Goal: Find specific page/section: Find specific page/section

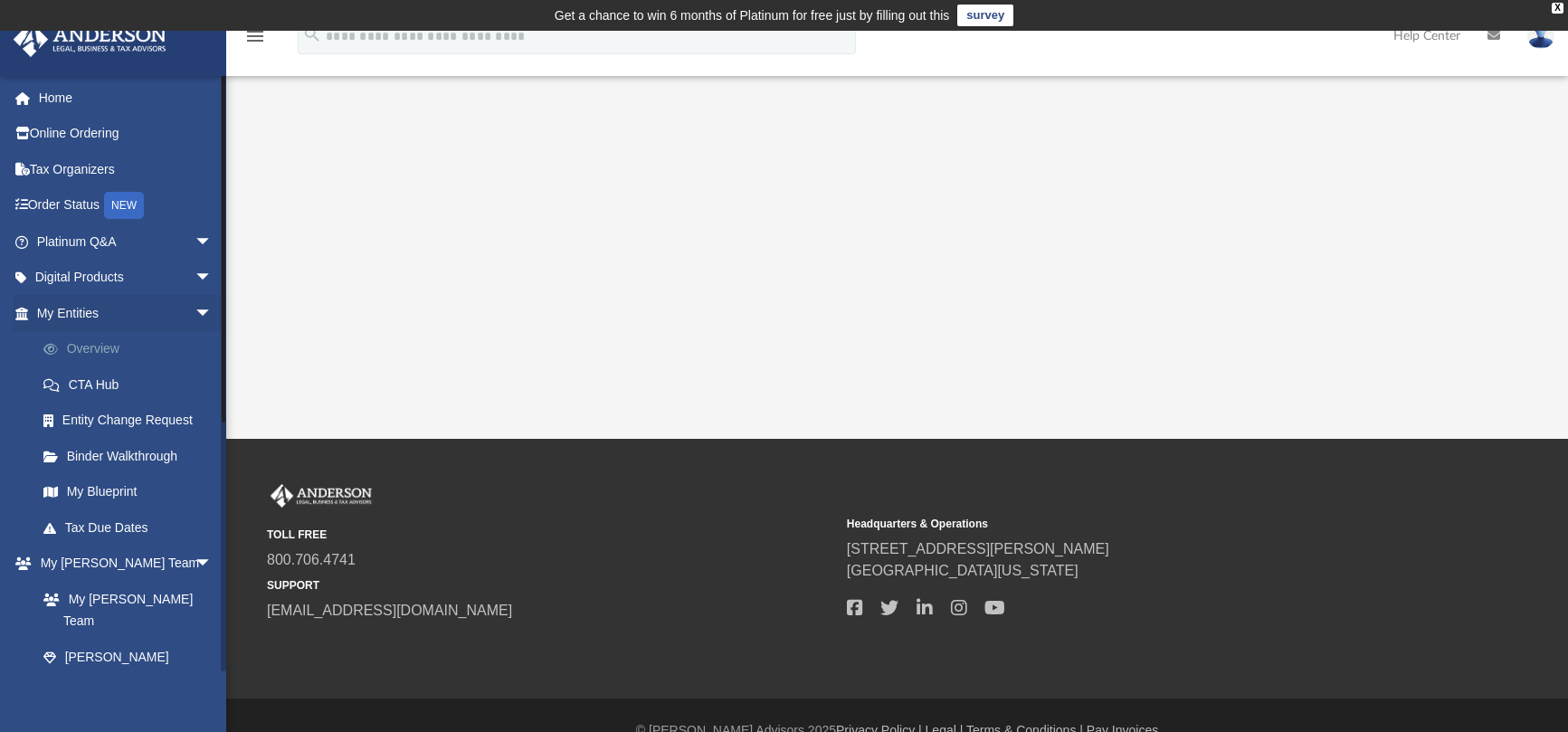
click at [97, 353] on link "Overview" at bounding box center [132, 348] width 214 height 36
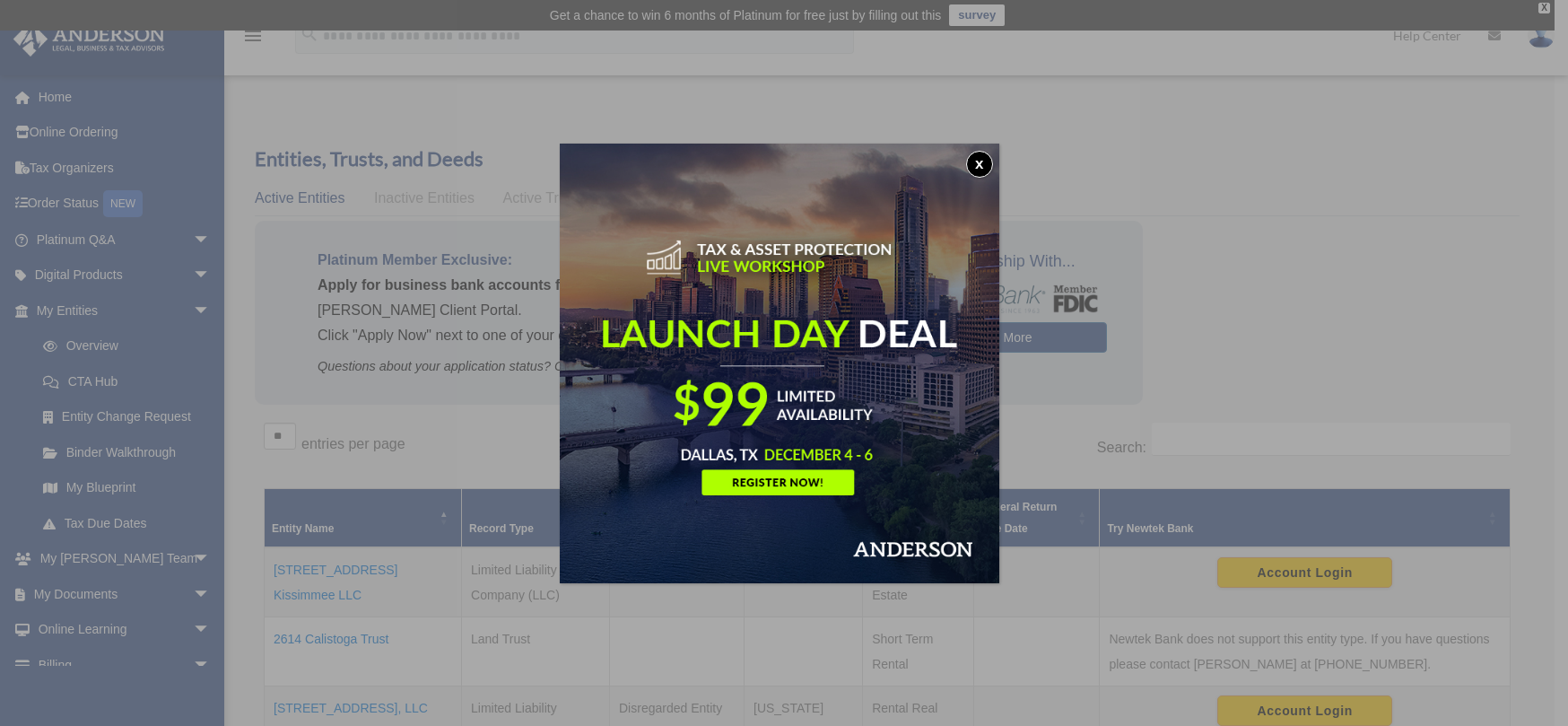
click at [988, 162] on button "x" at bounding box center [980, 164] width 27 height 27
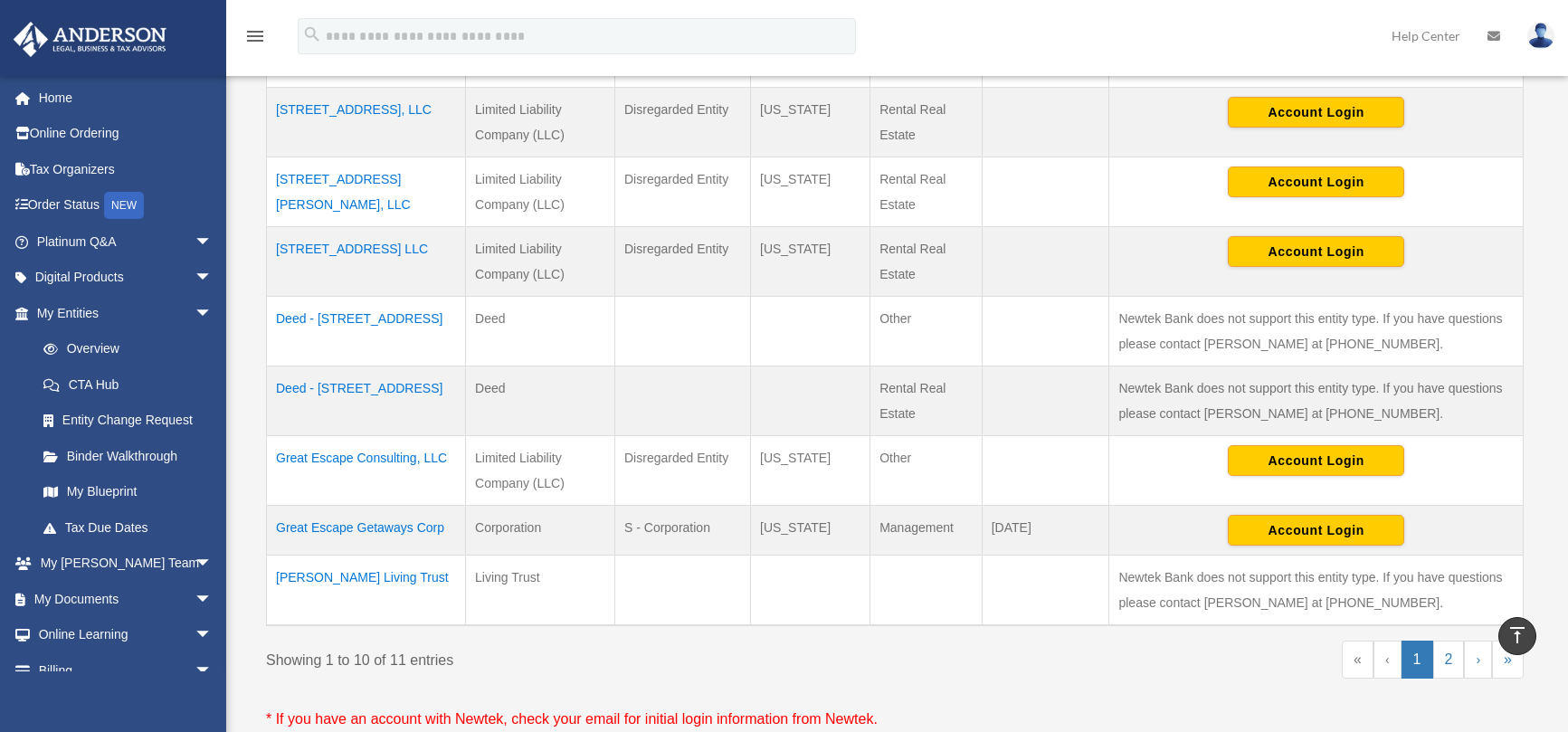
scroll to position [633, 0]
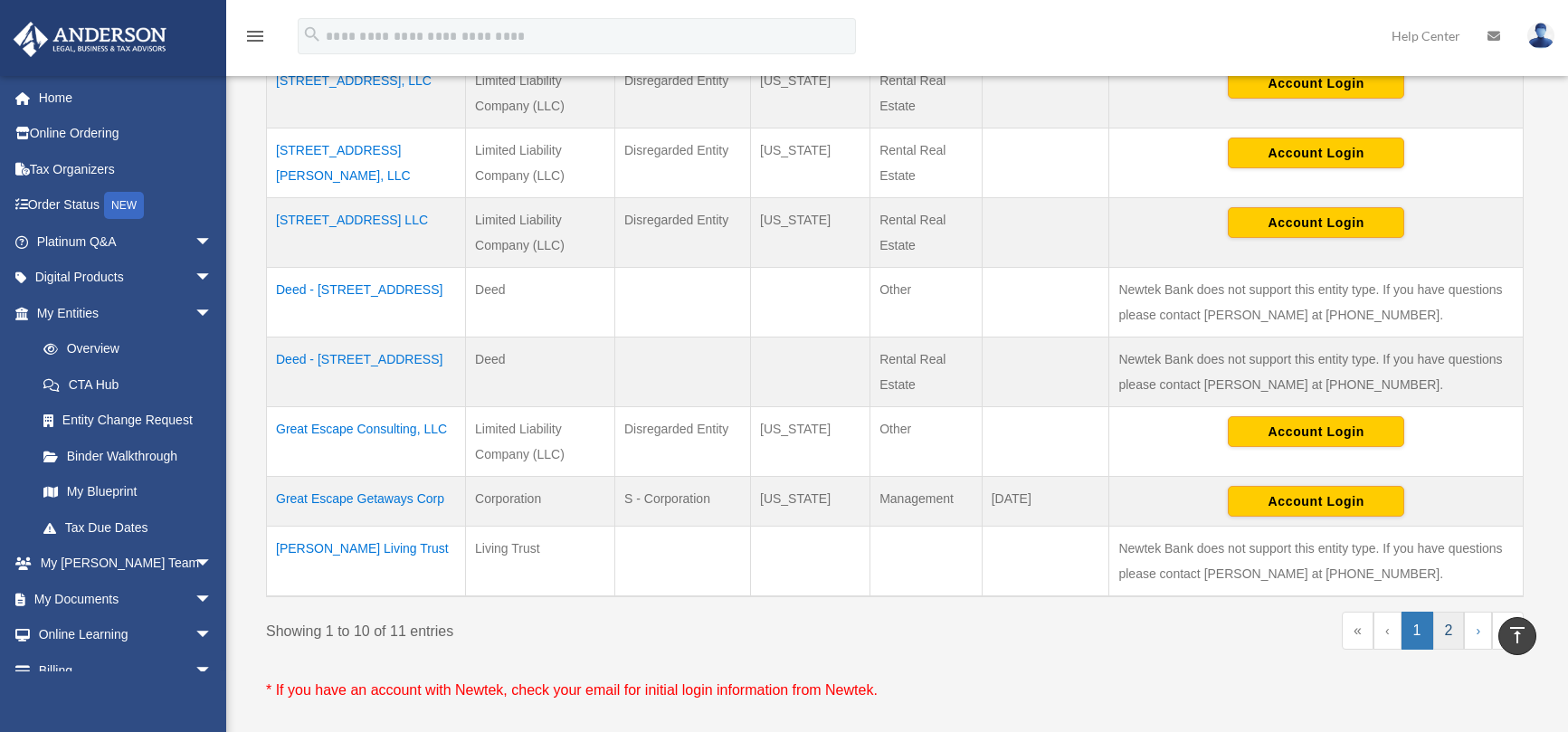
click at [1446, 634] on link "2" at bounding box center [1448, 630] width 32 height 38
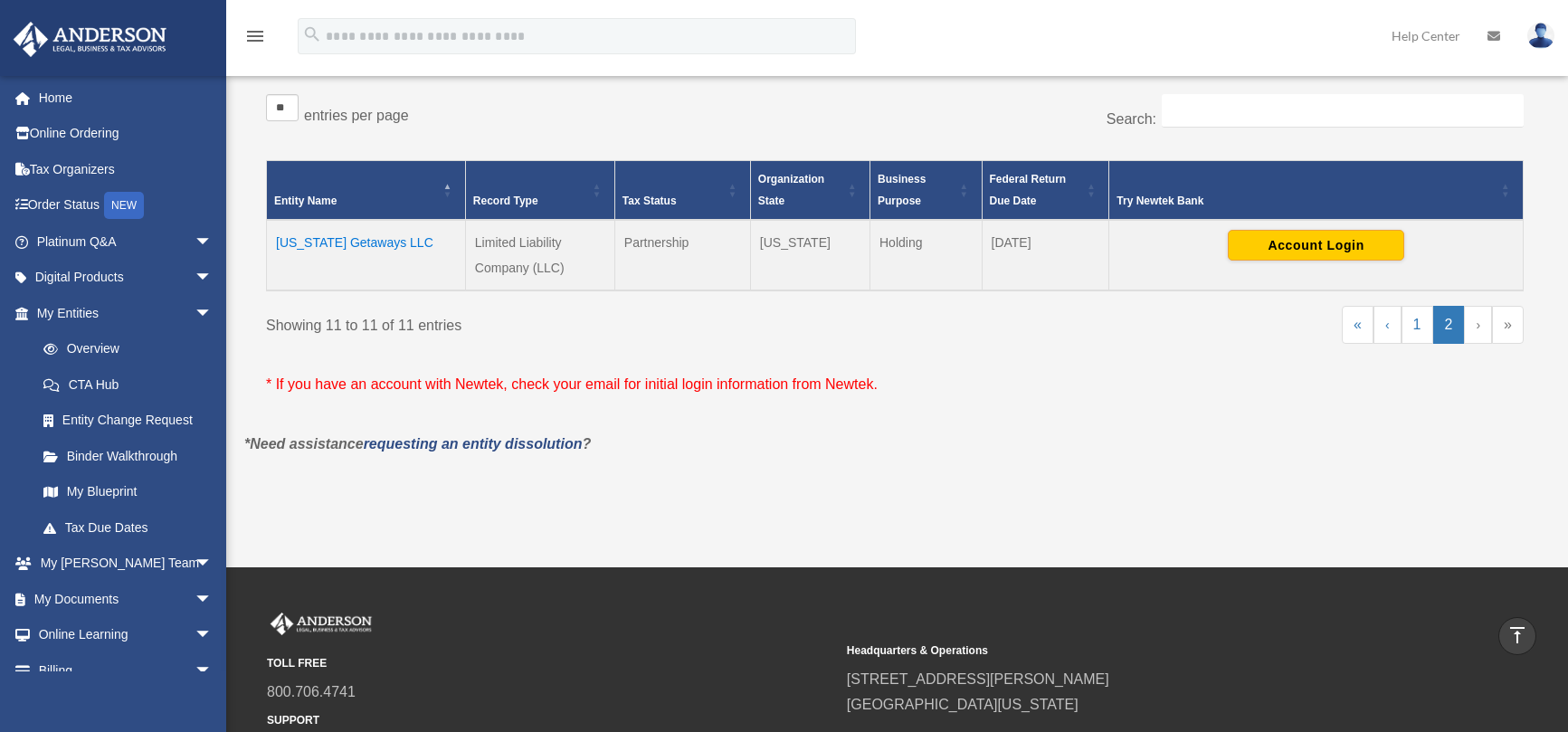
scroll to position [54, 0]
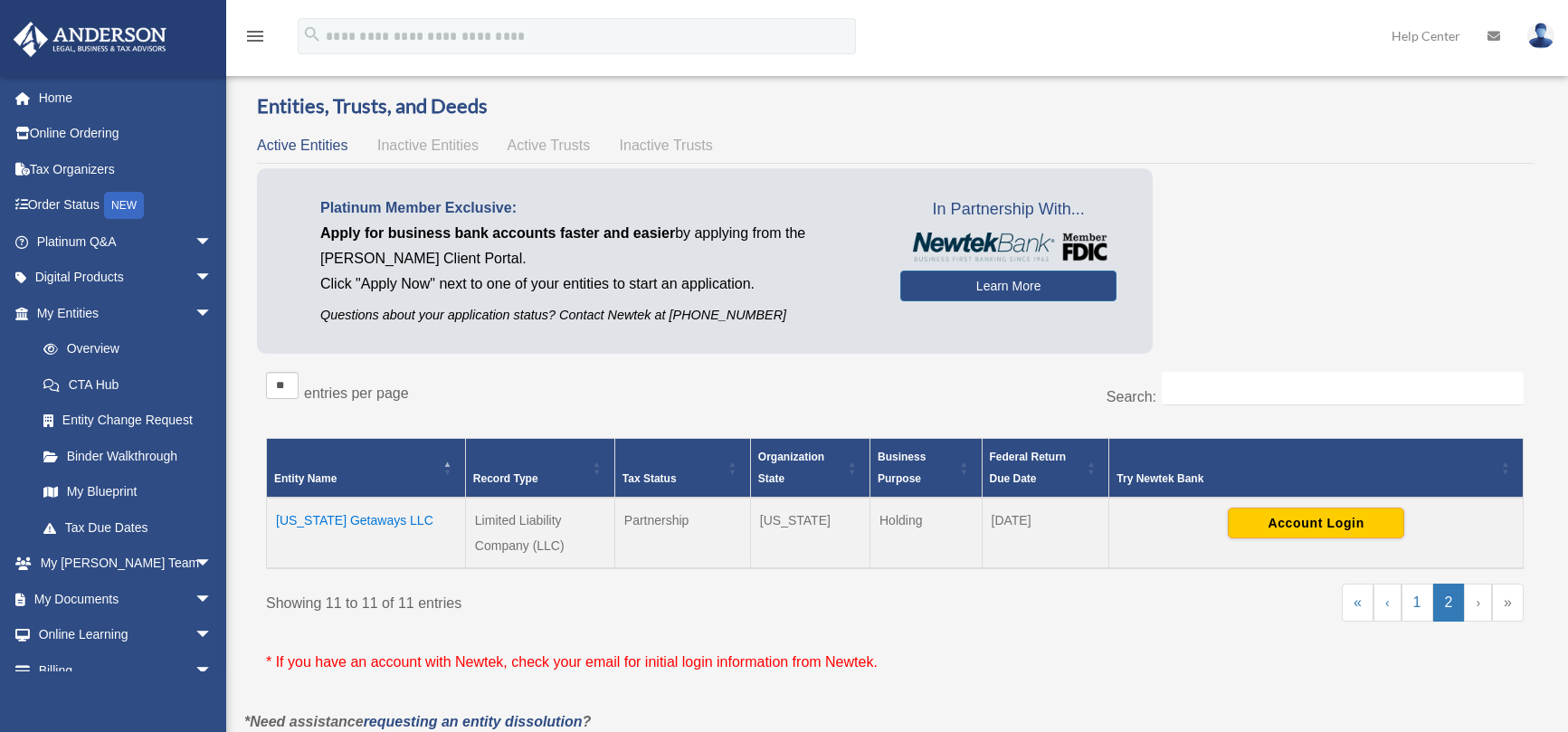
click at [366, 524] on td "[US_STATE] Getaways LLC" at bounding box center [366, 533] width 199 height 71
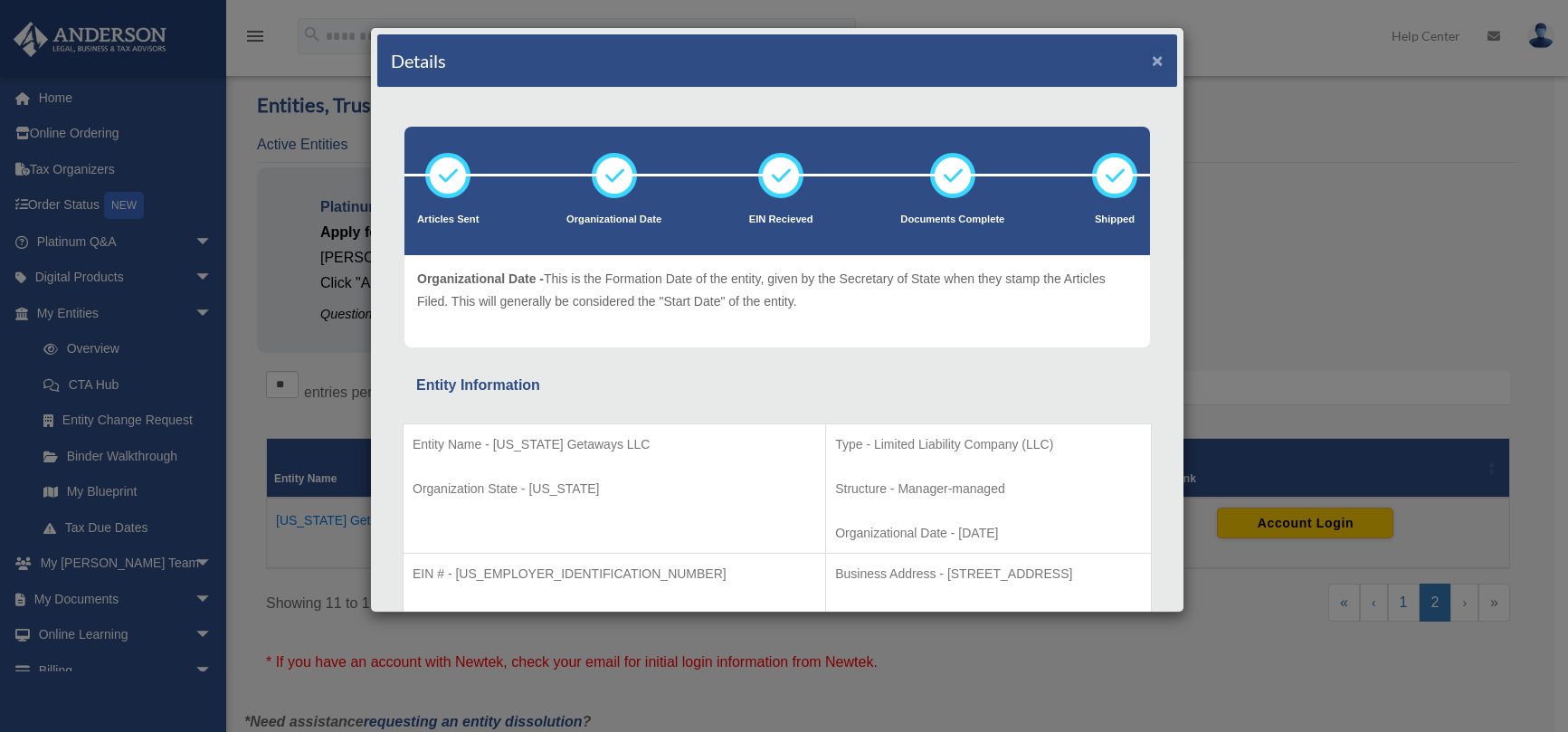
click at [1152, 58] on button "×" at bounding box center [1158, 60] width 12 height 19
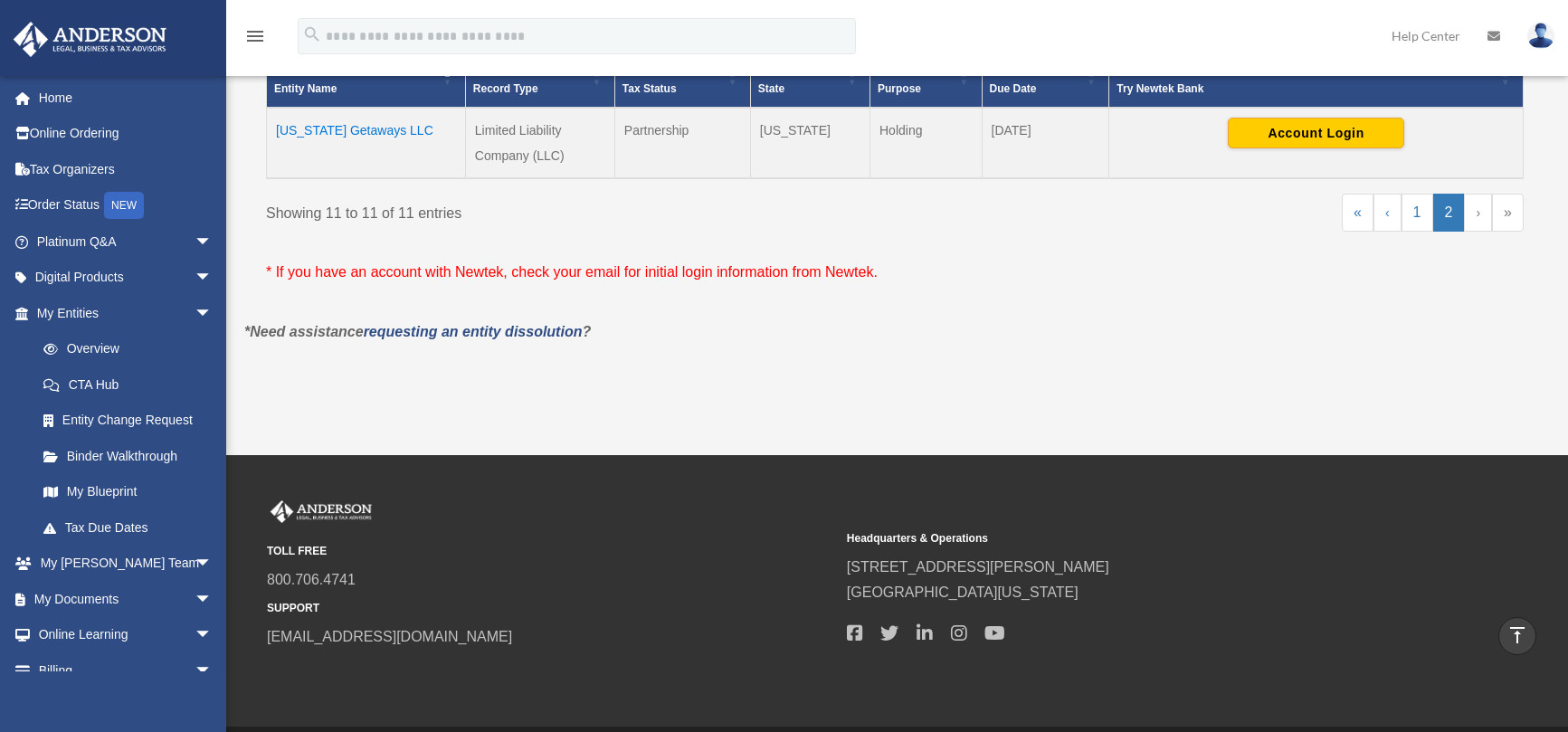
scroll to position [416, 0]
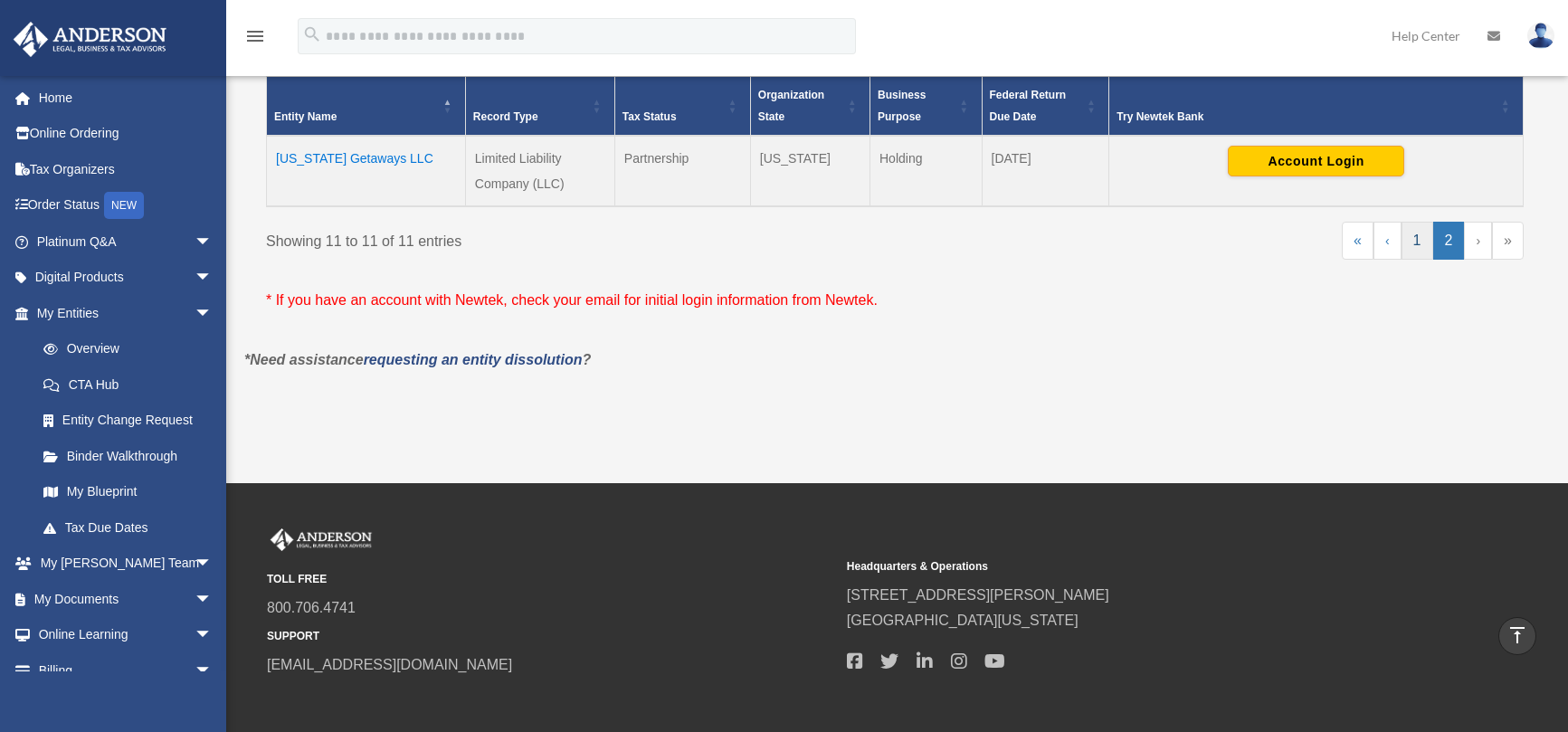
click at [1412, 239] on link "1" at bounding box center [1417, 240] width 32 height 38
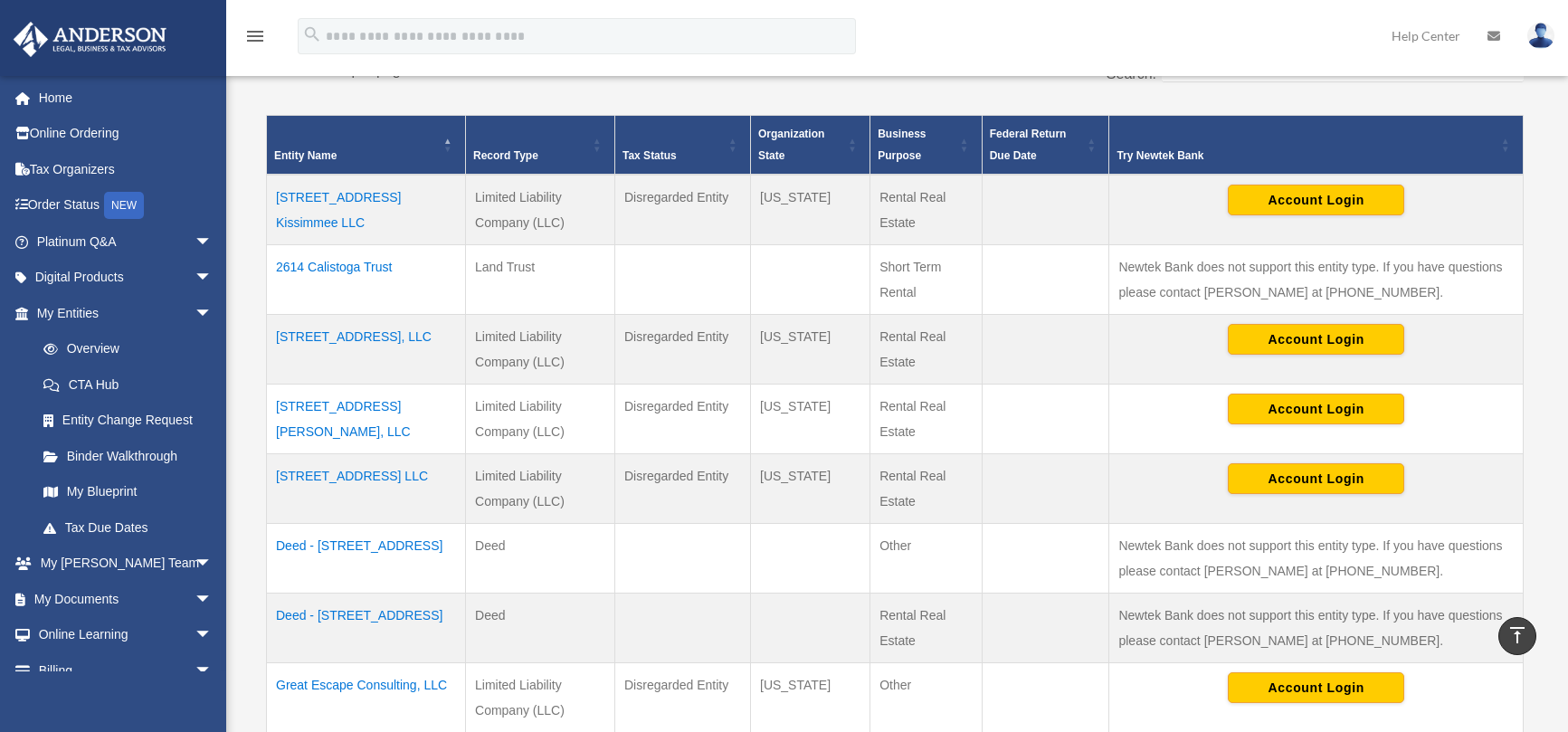
scroll to position [356, 0]
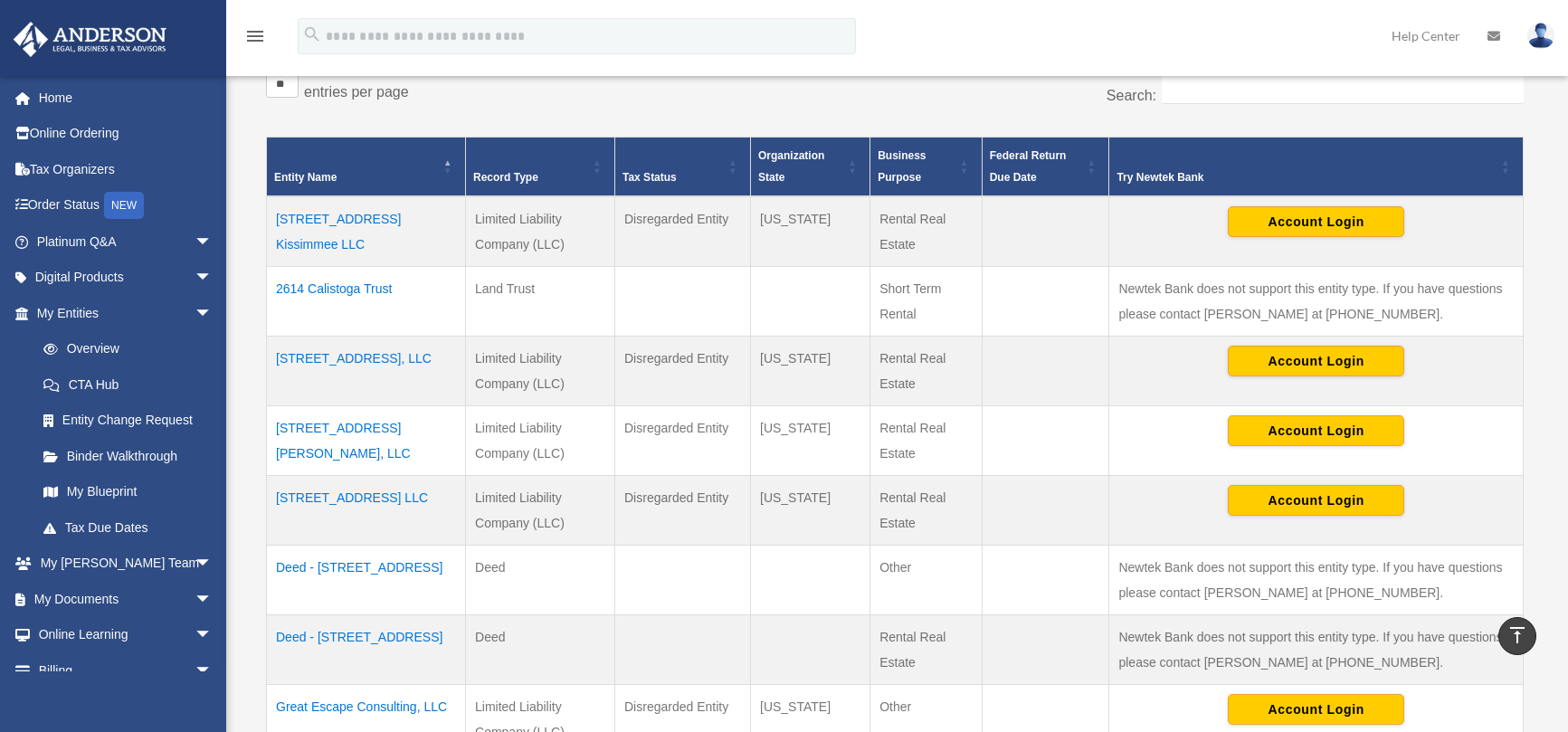
click at [351, 359] on td "[STREET_ADDRESS], LLC" at bounding box center [366, 371] width 199 height 70
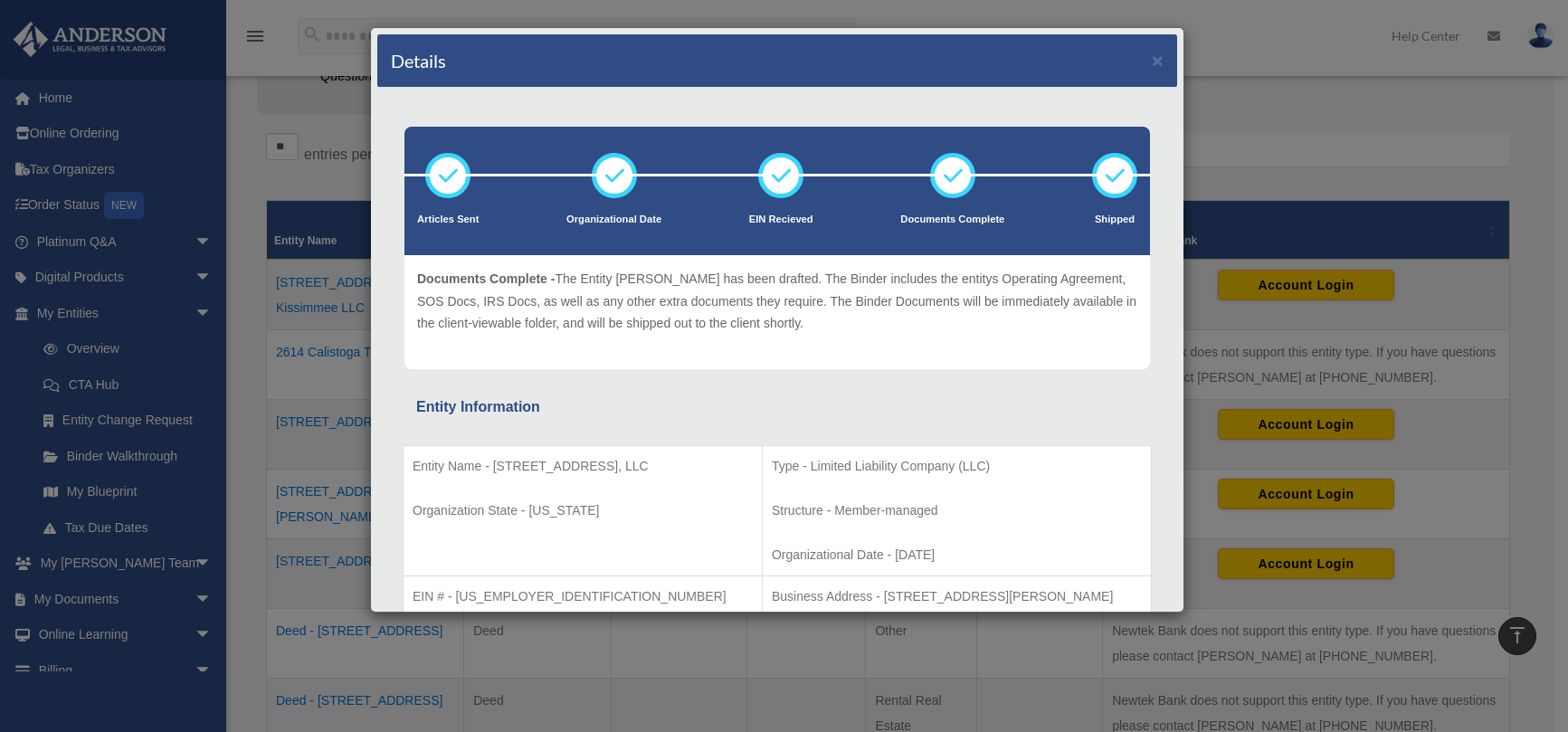
scroll to position [265, 0]
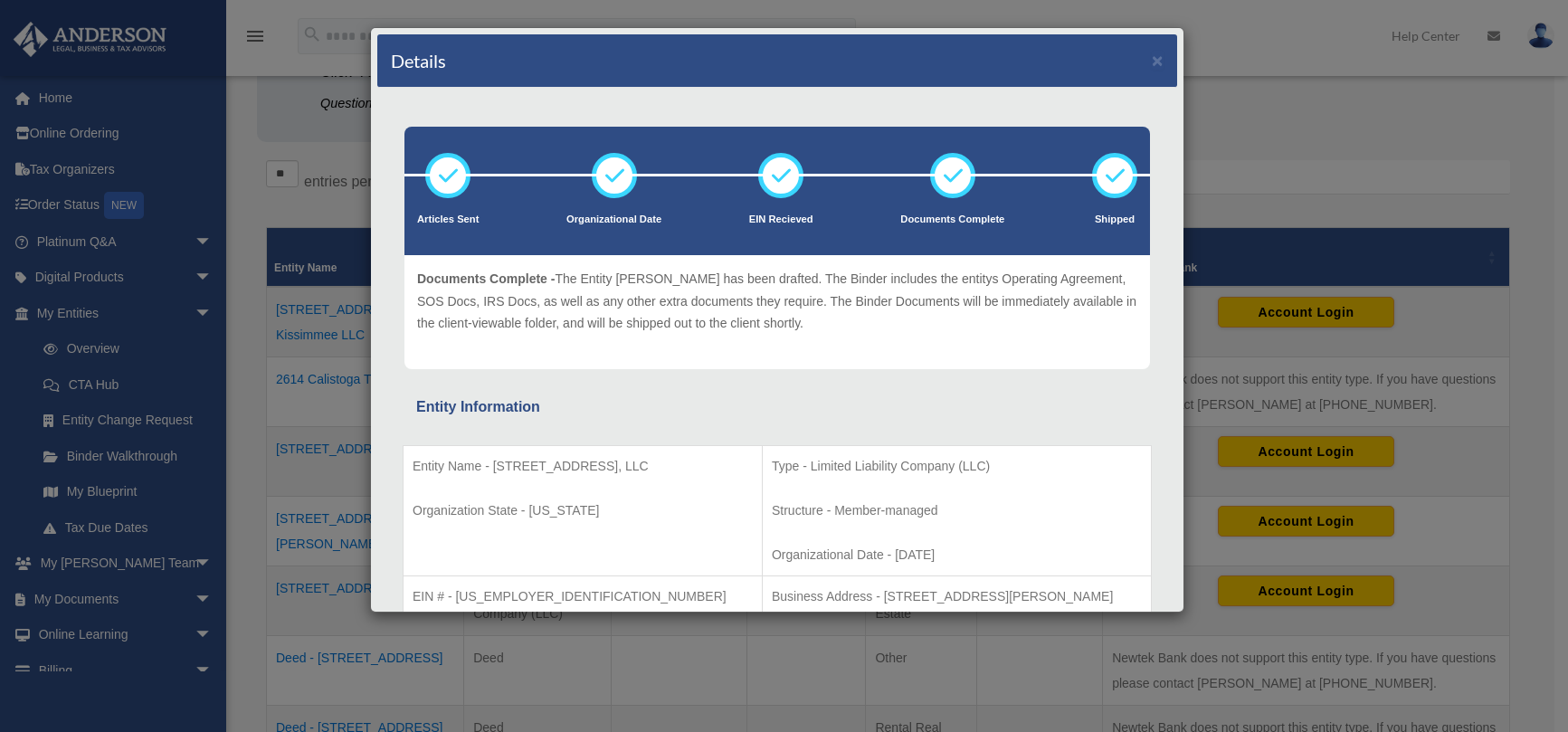
click at [1265, 122] on div "Details × Articles Sent Organizational Date" at bounding box center [784, 366] width 1568 height 732
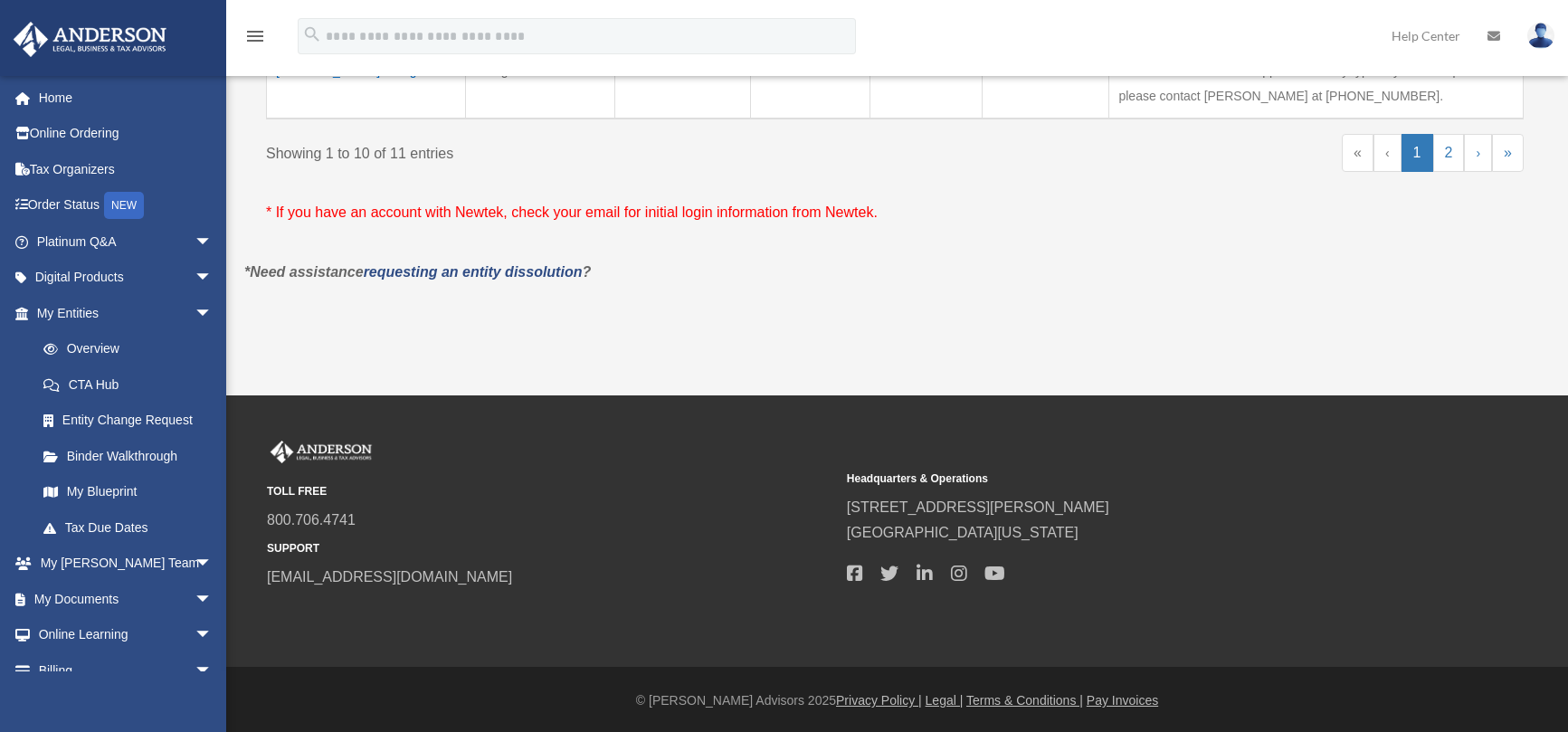
scroll to position [1113, 0]
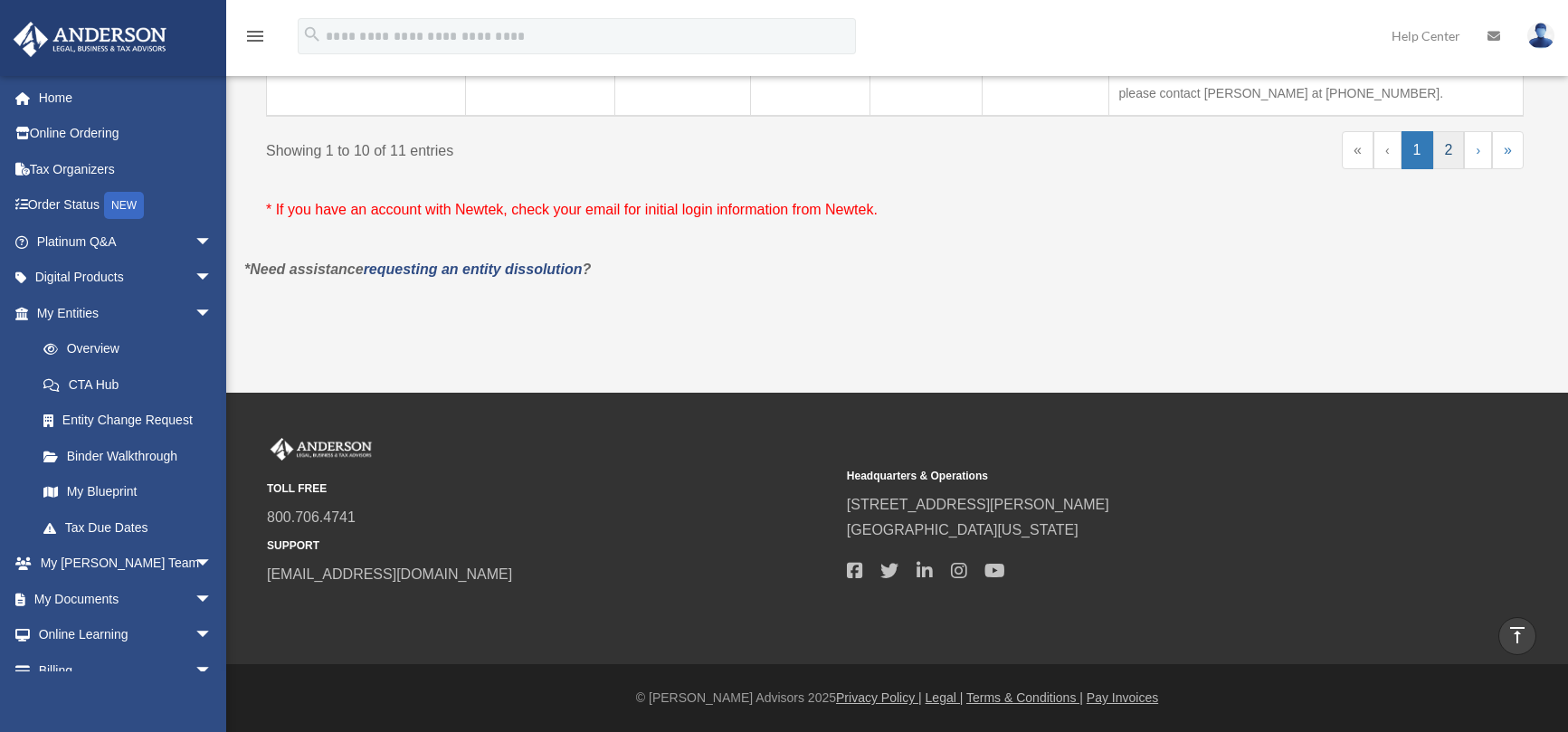
click at [1450, 149] on link "2" at bounding box center [1448, 150] width 32 height 38
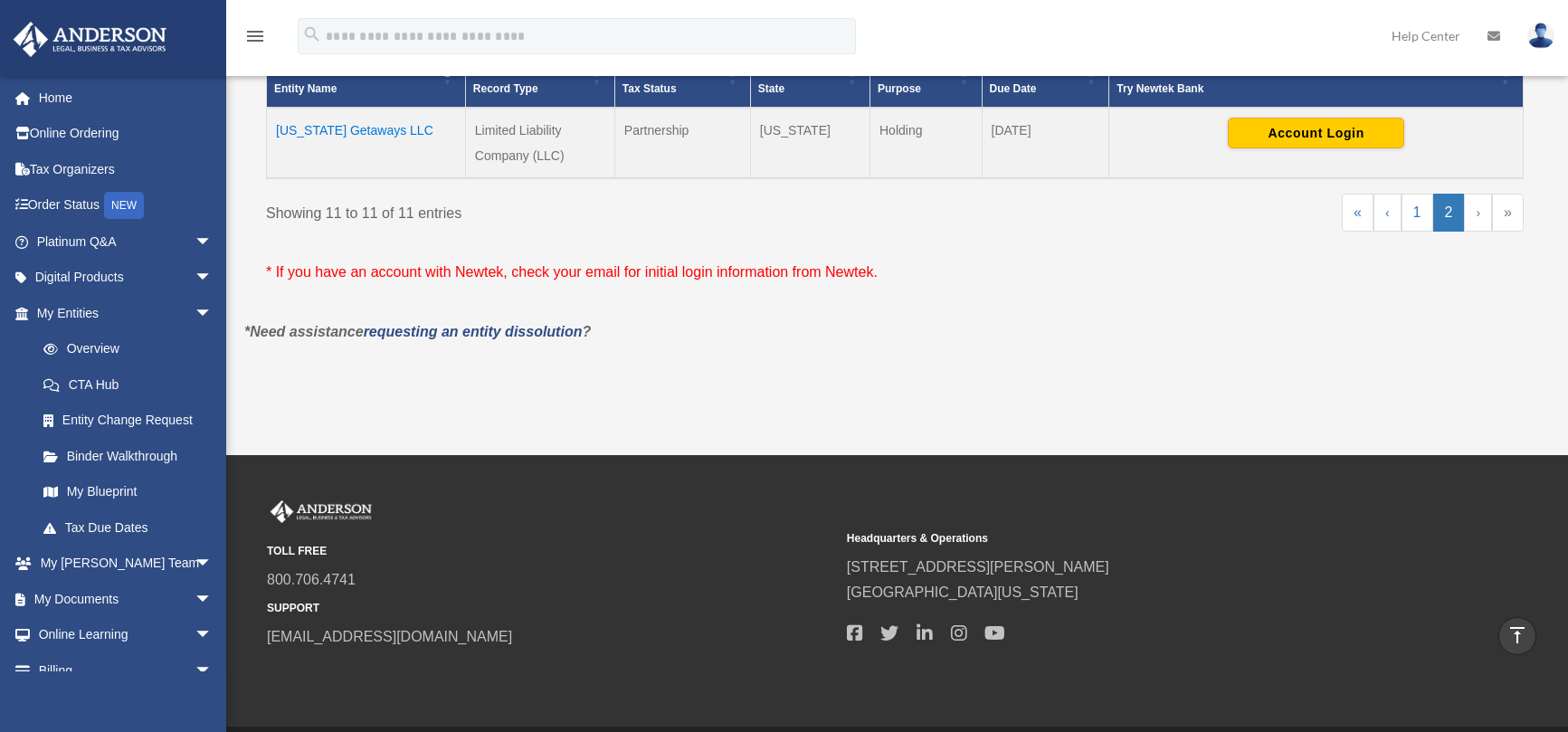
scroll to position [416, 0]
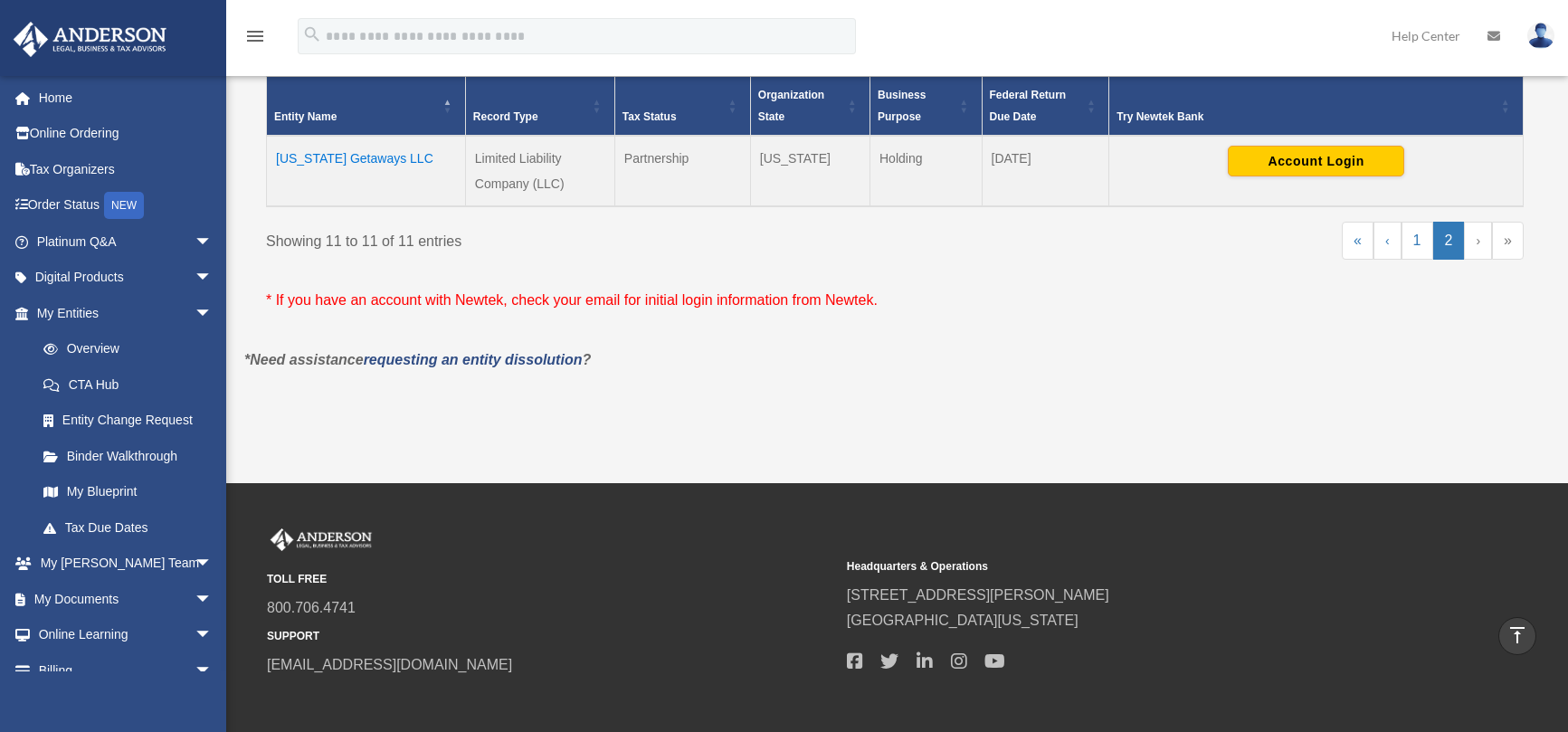
click at [367, 159] on td "[US_STATE] Getaways LLC" at bounding box center [366, 171] width 199 height 71
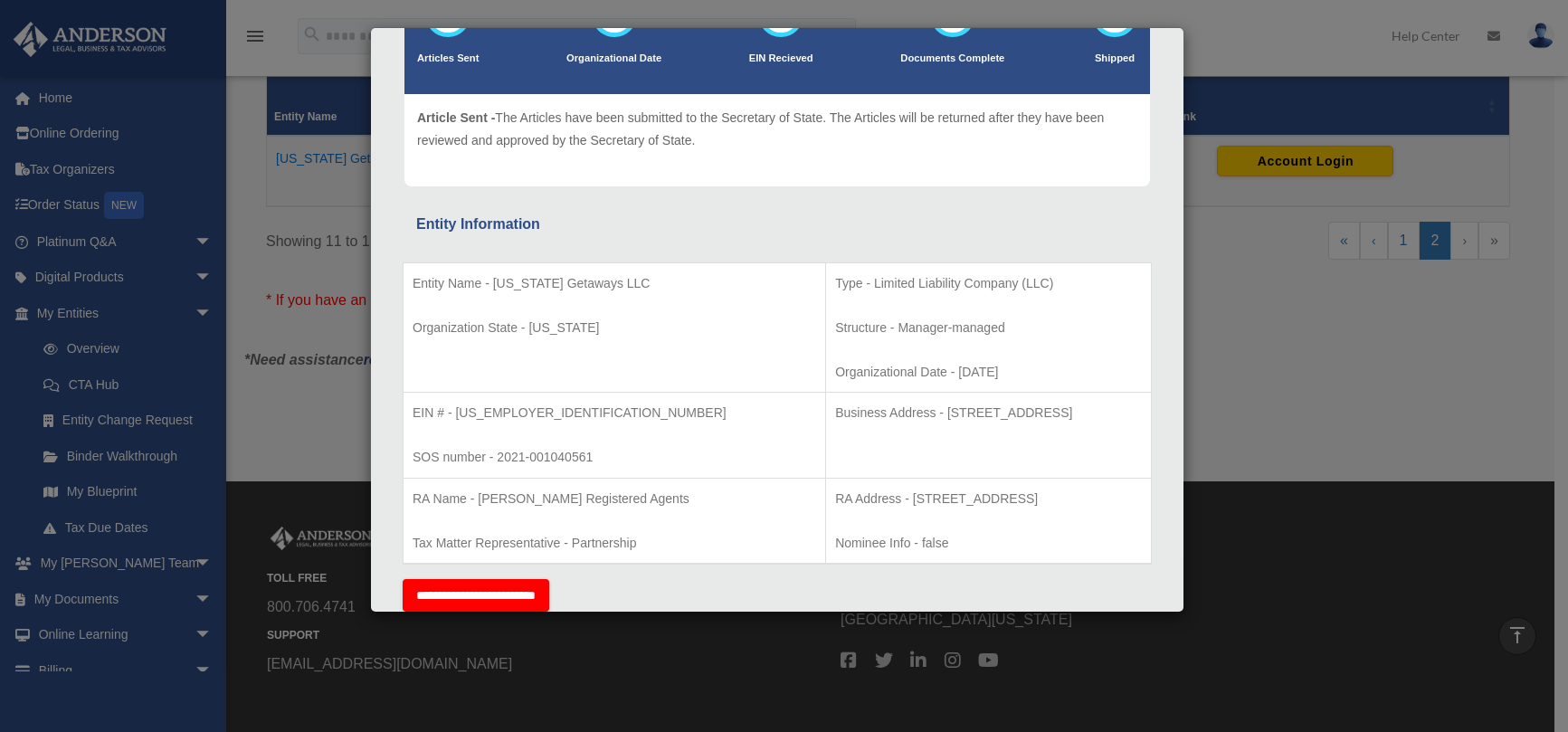
scroll to position [181, 0]
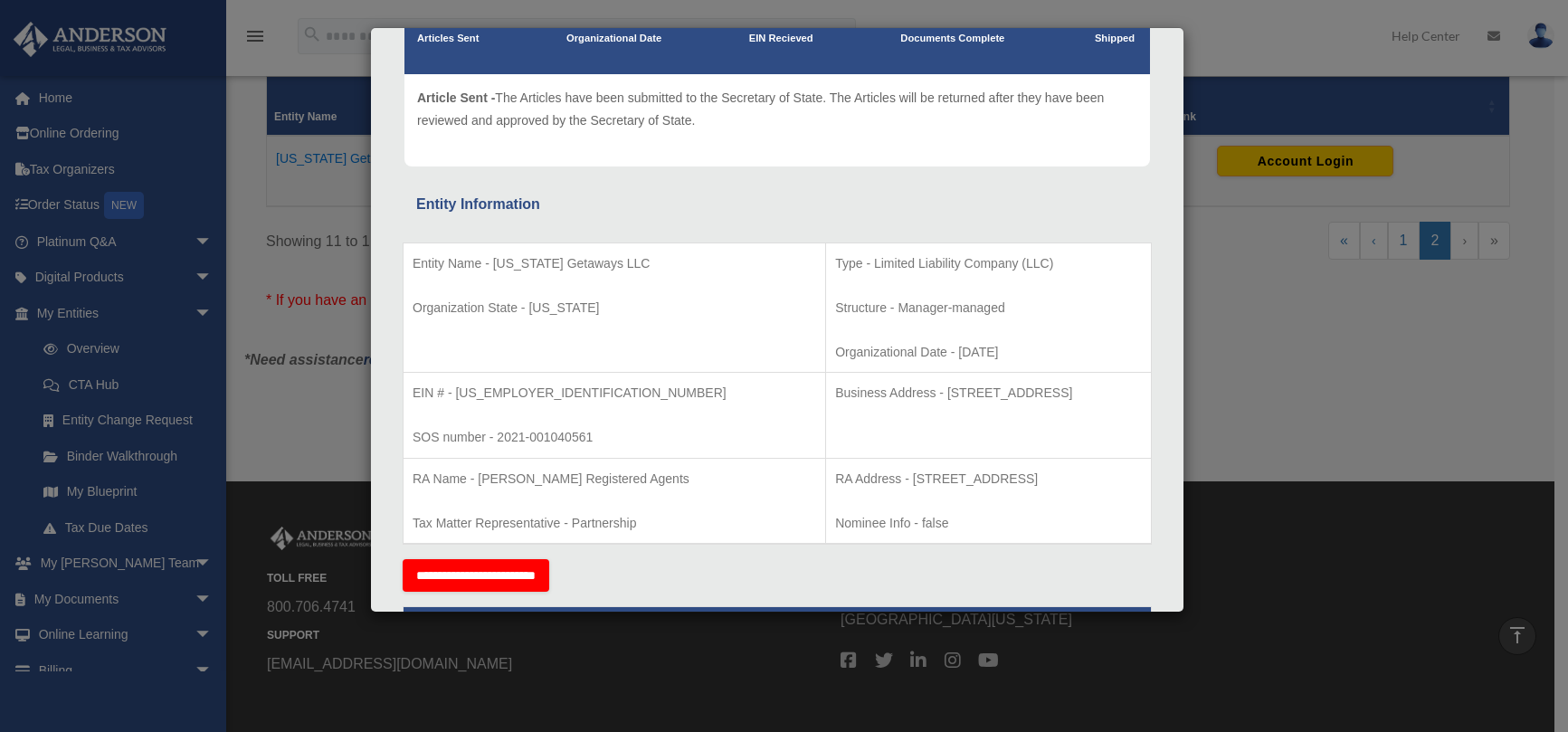
click at [249, 311] on div "Details × Articles Sent Organizational Date" at bounding box center [784, 366] width 1568 height 732
